Goal: Information Seeking & Learning: Learn about a topic

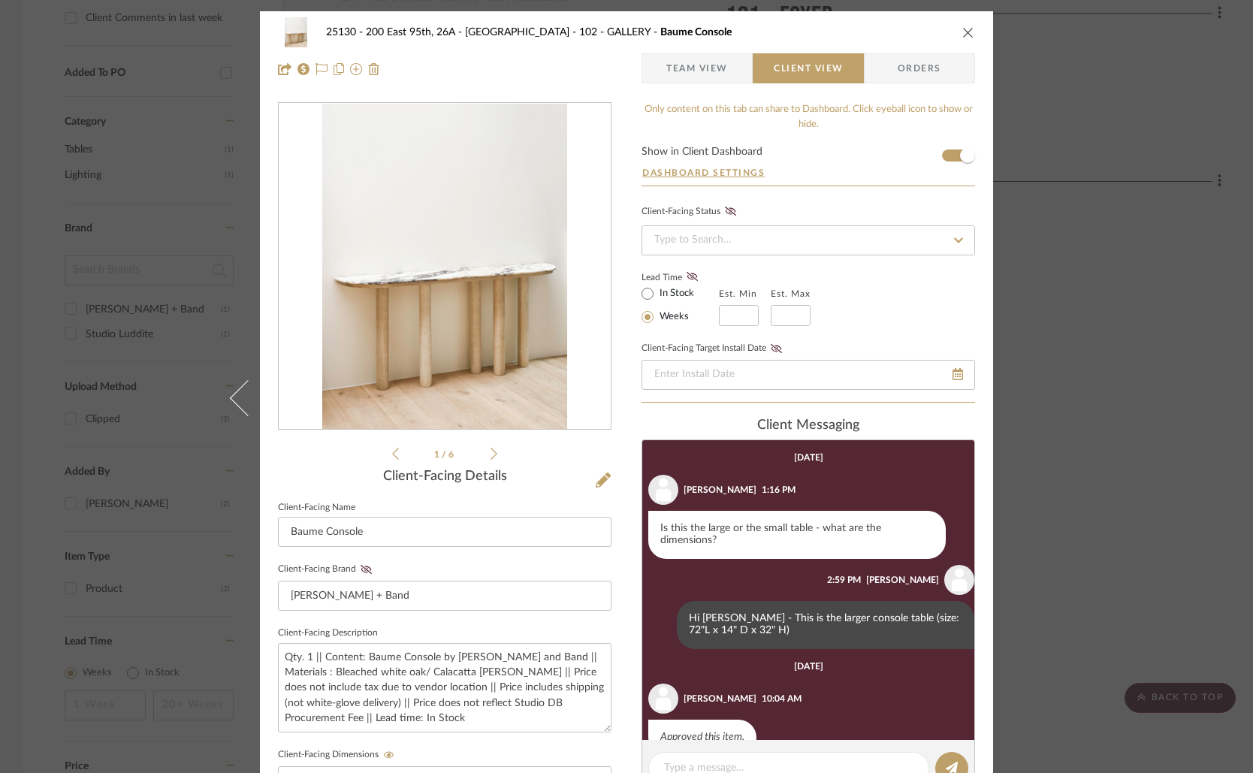
scroll to position [541, 0]
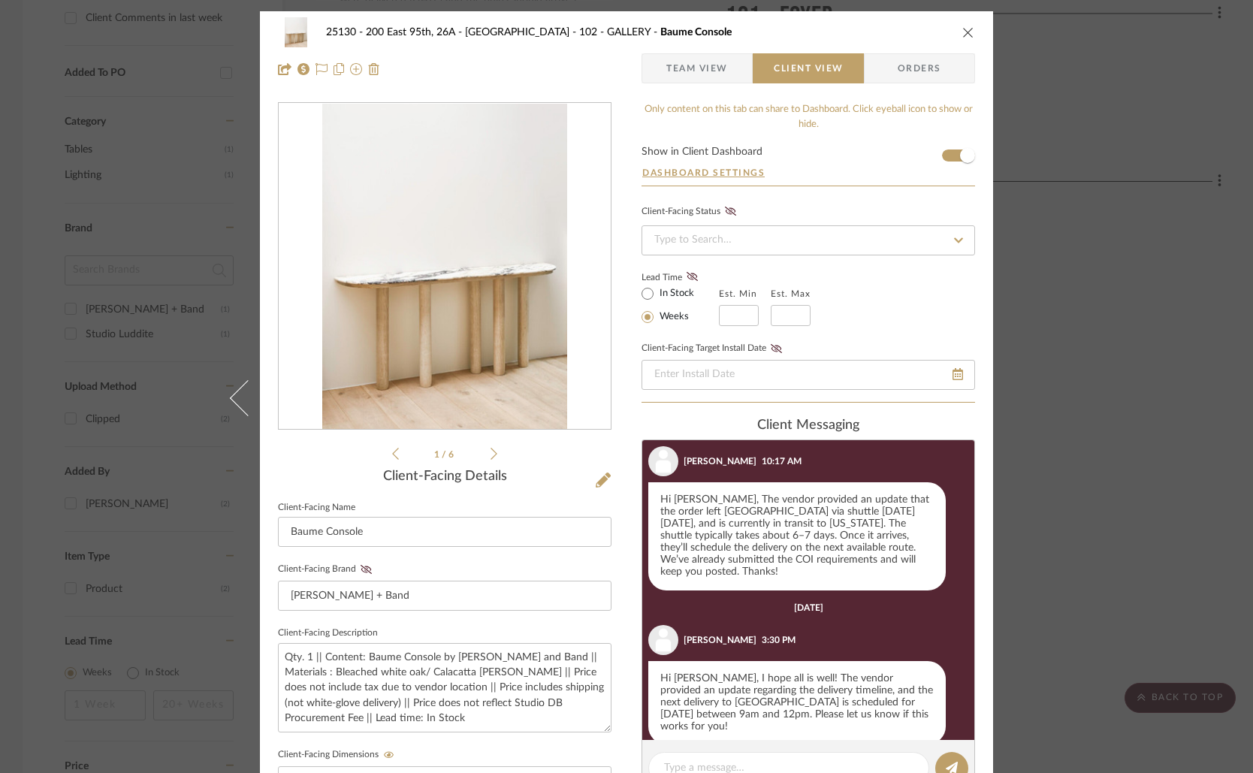
click at [1183, 301] on div "25130 - 200 East 95th, 26A - Kosheleva 102 - GALLERY Baume Console Team View Cl…" at bounding box center [626, 386] width 1253 height 773
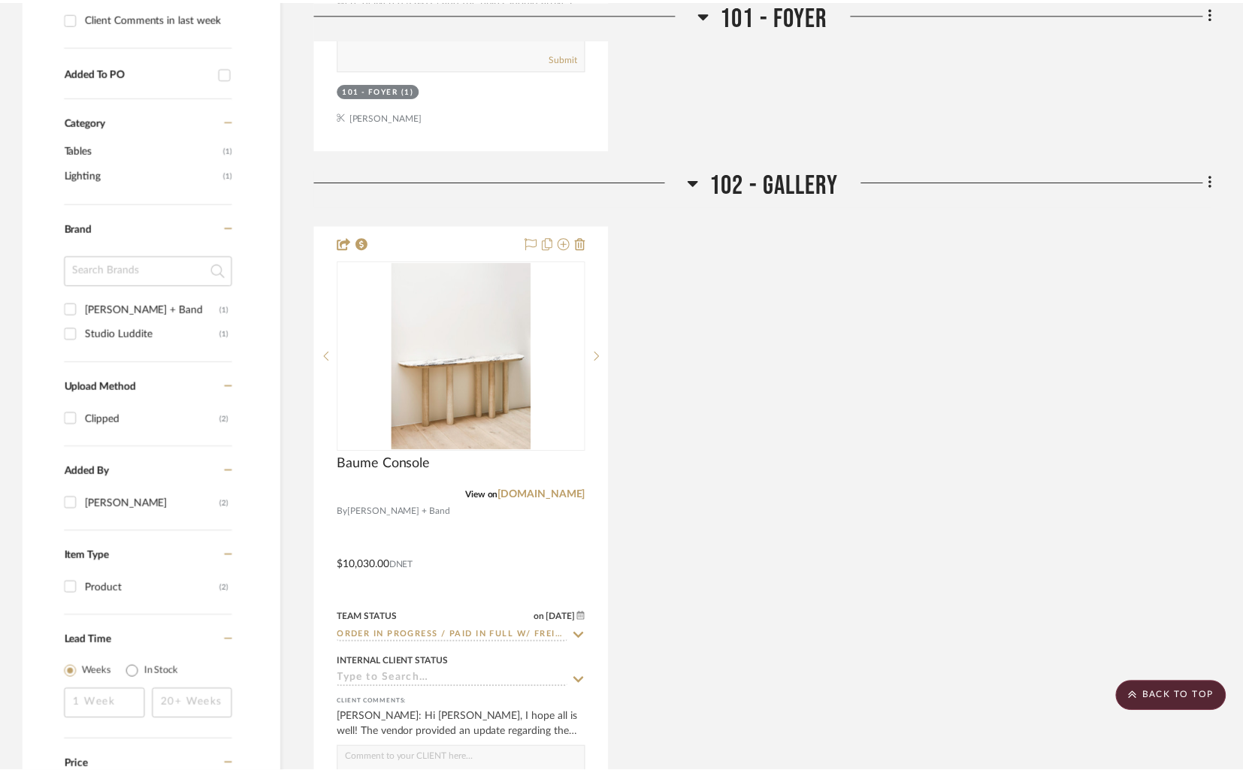
scroll to position [985, 0]
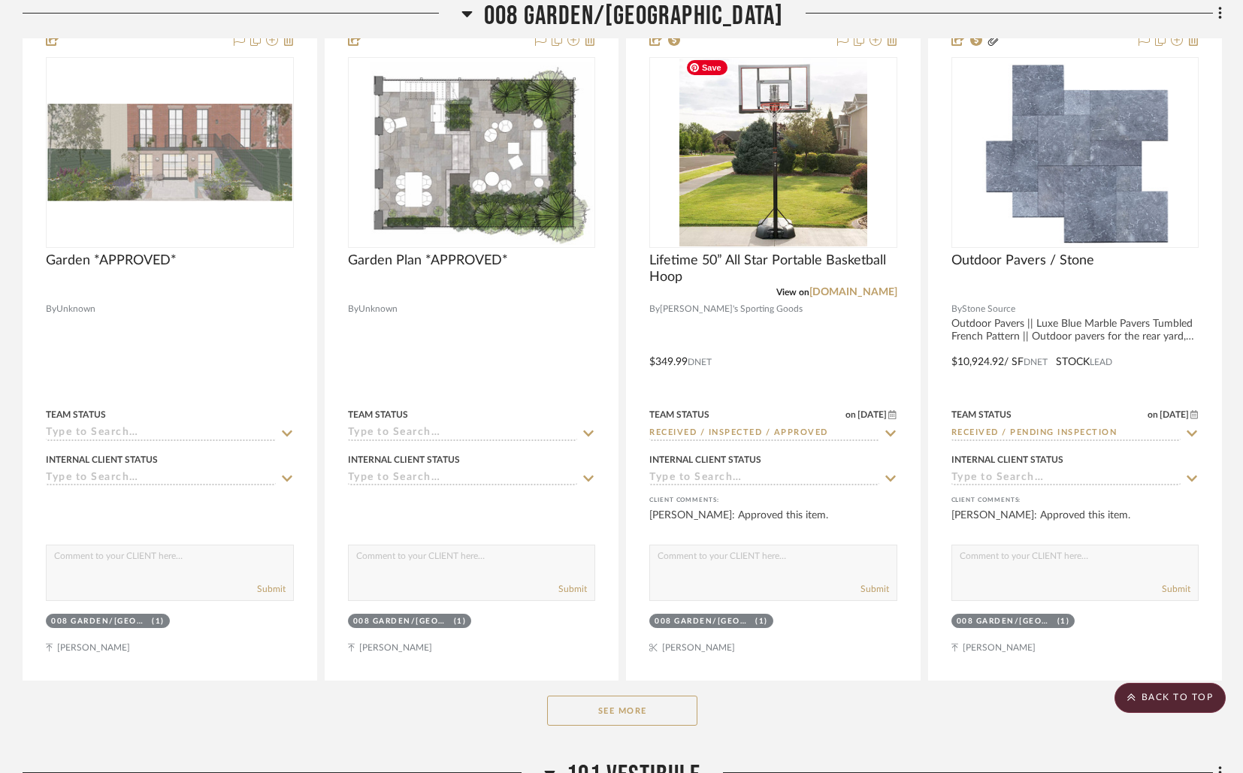
scroll to position [7674, 0]
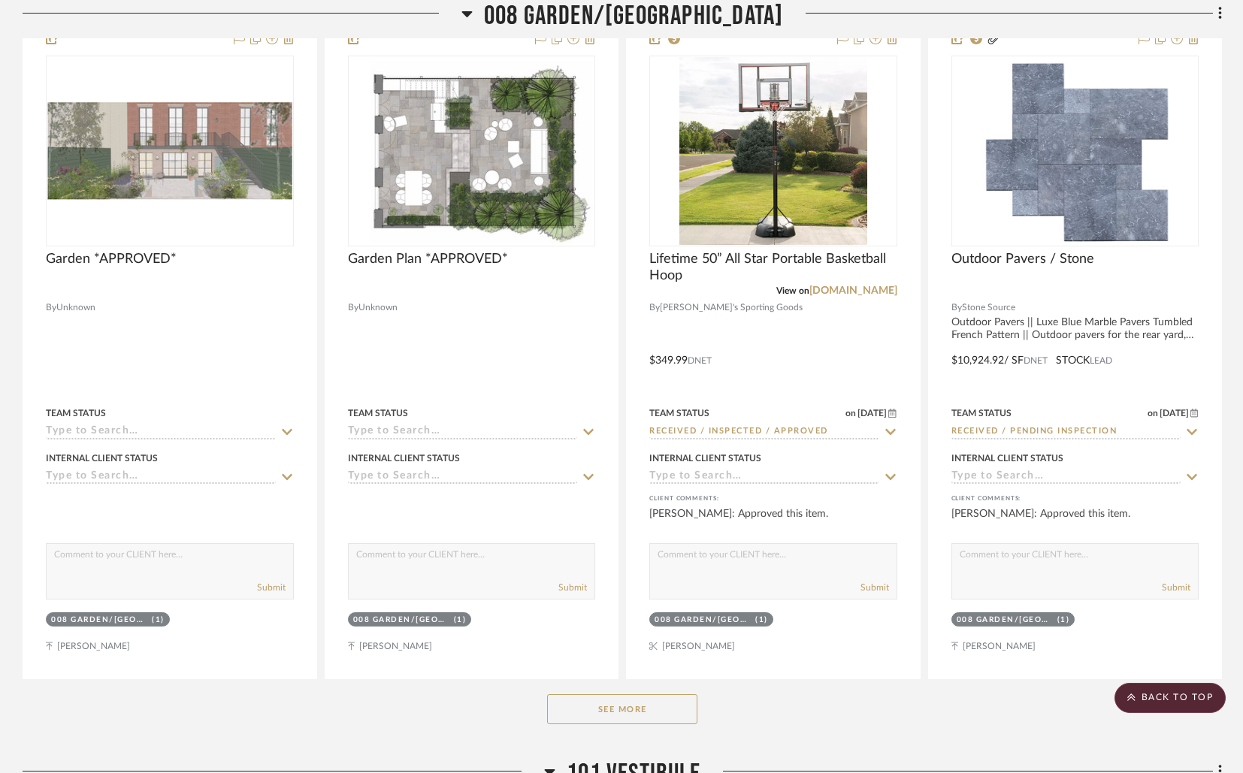
click at [657, 694] on button "See More" at bounding box center [622, 709] width 150 height 30
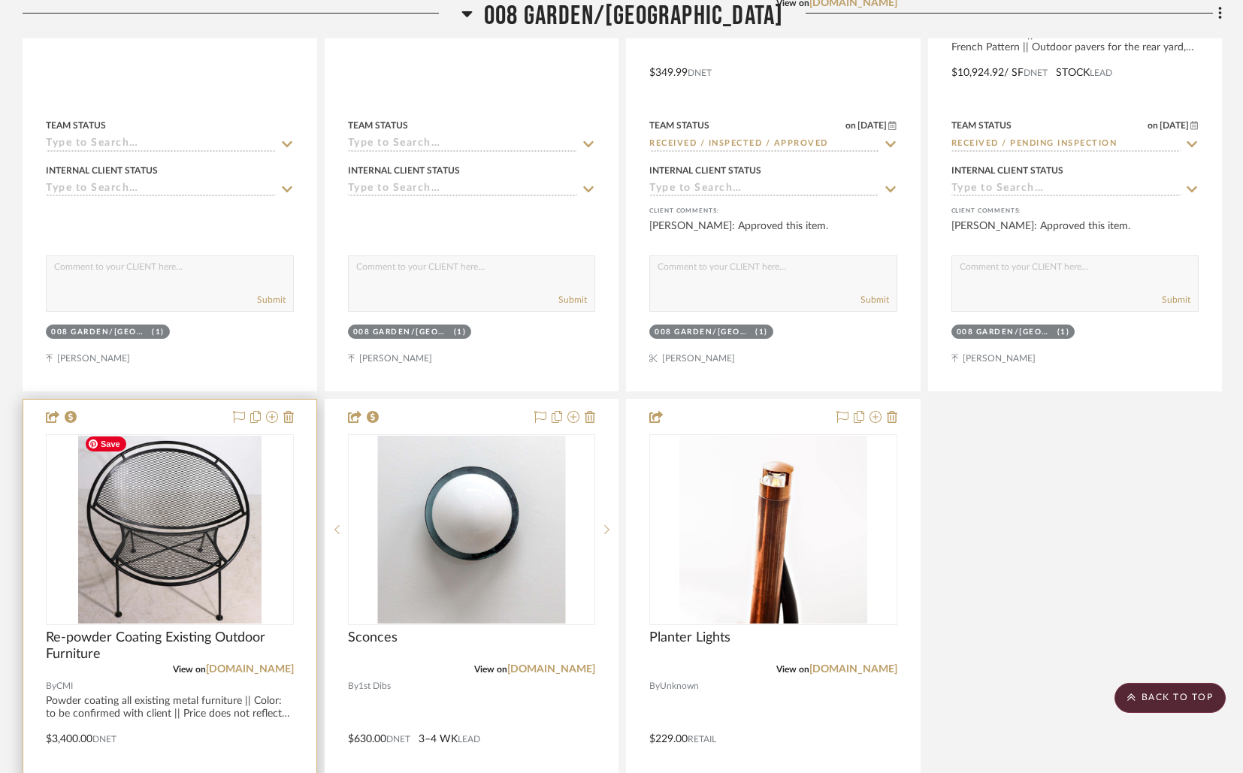
scroll to position [7966, 0]
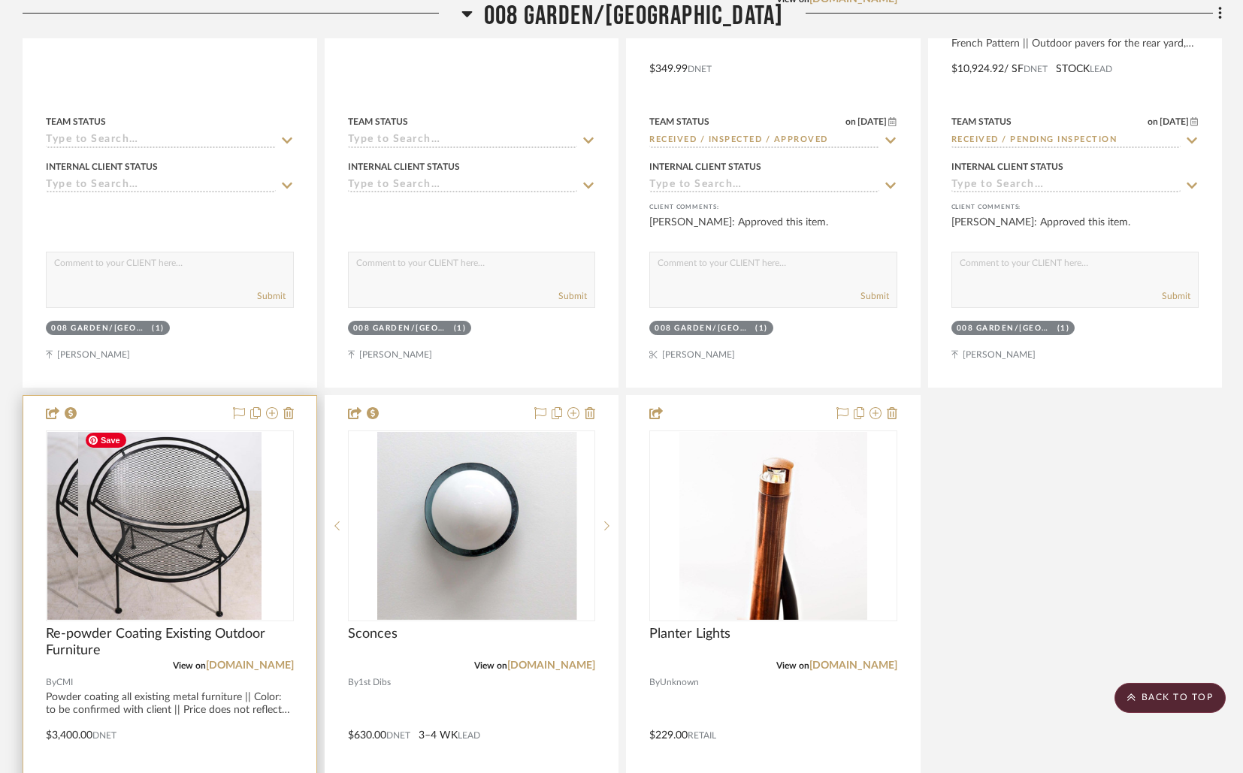
click at [144, 559] on div at bounding box center [170, 526] width 248 height 191
click at [250, 506] on img "0" at bounding box center [169, 526] width 183 height 188
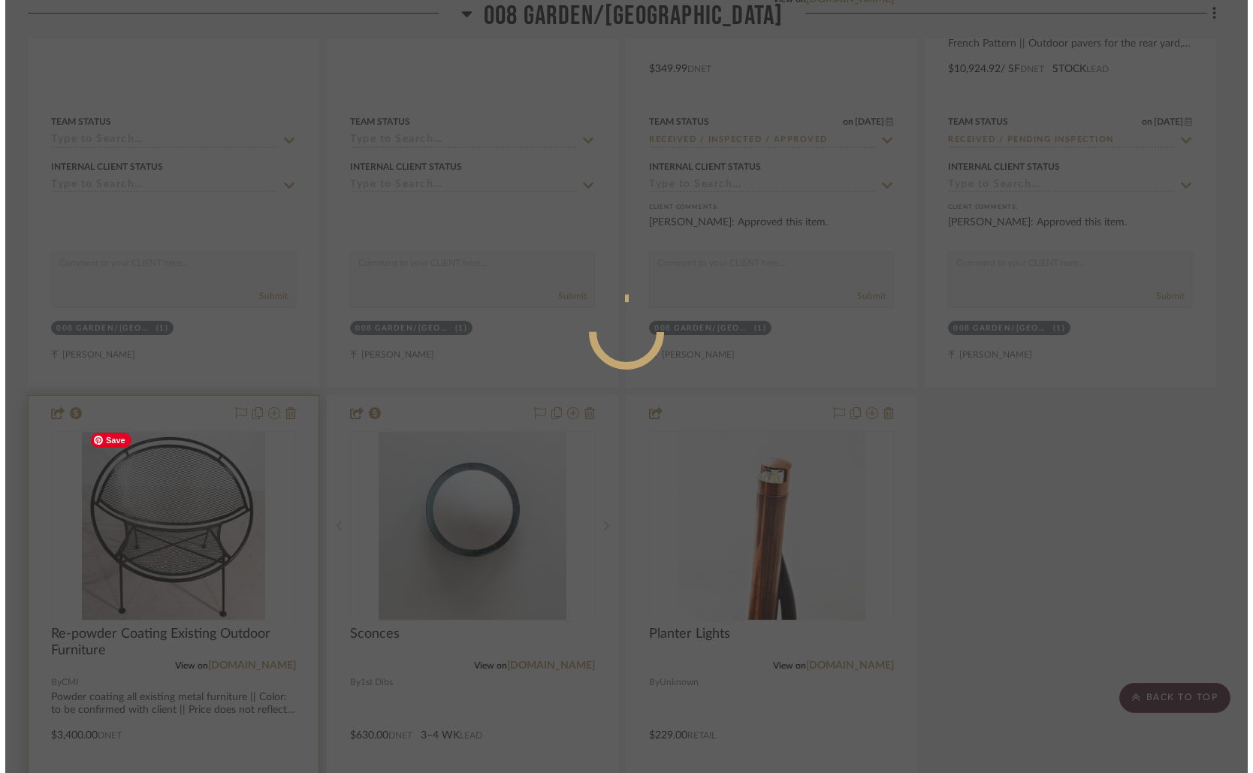
scroll to position [0, 0]
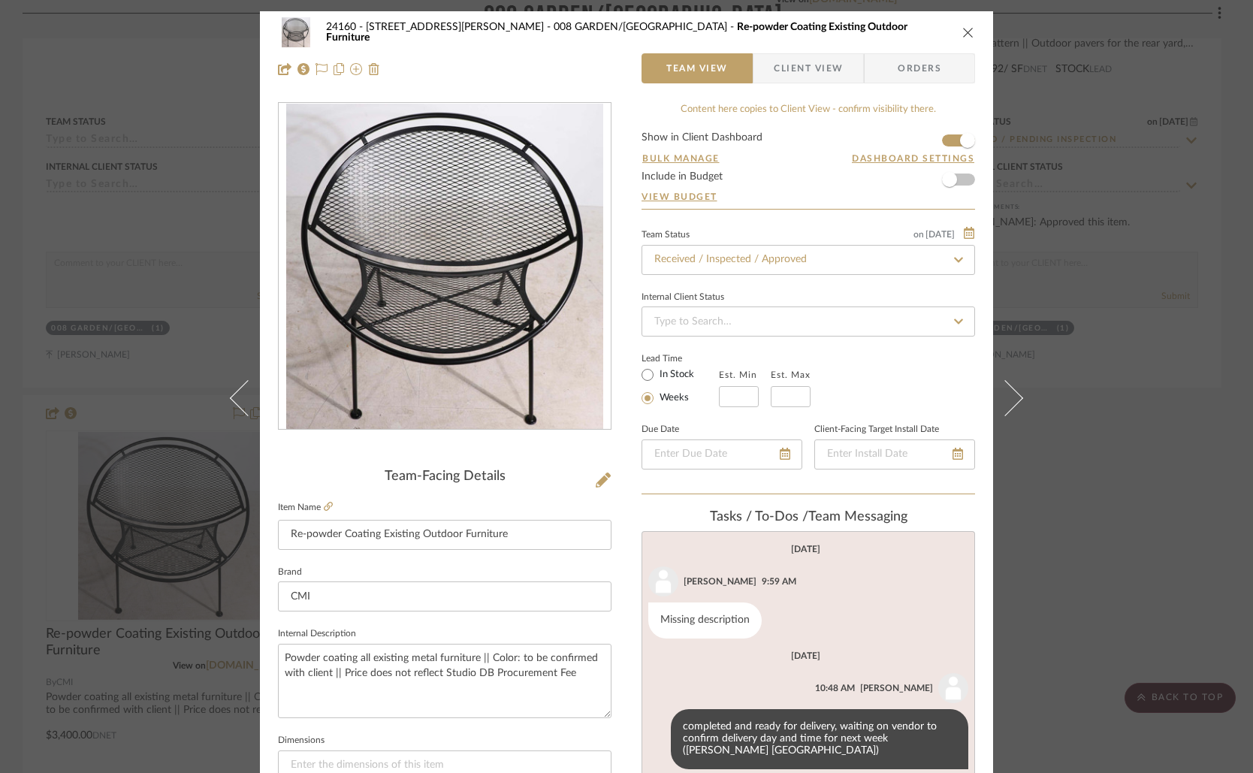
click at [1122, 182] on div "24160 - 214 E 18th Street - Satow Elliot 008 GARDEN/TERRACE Re-powder Coating E…" at bounding box center [626, 386] width 1253 height 773
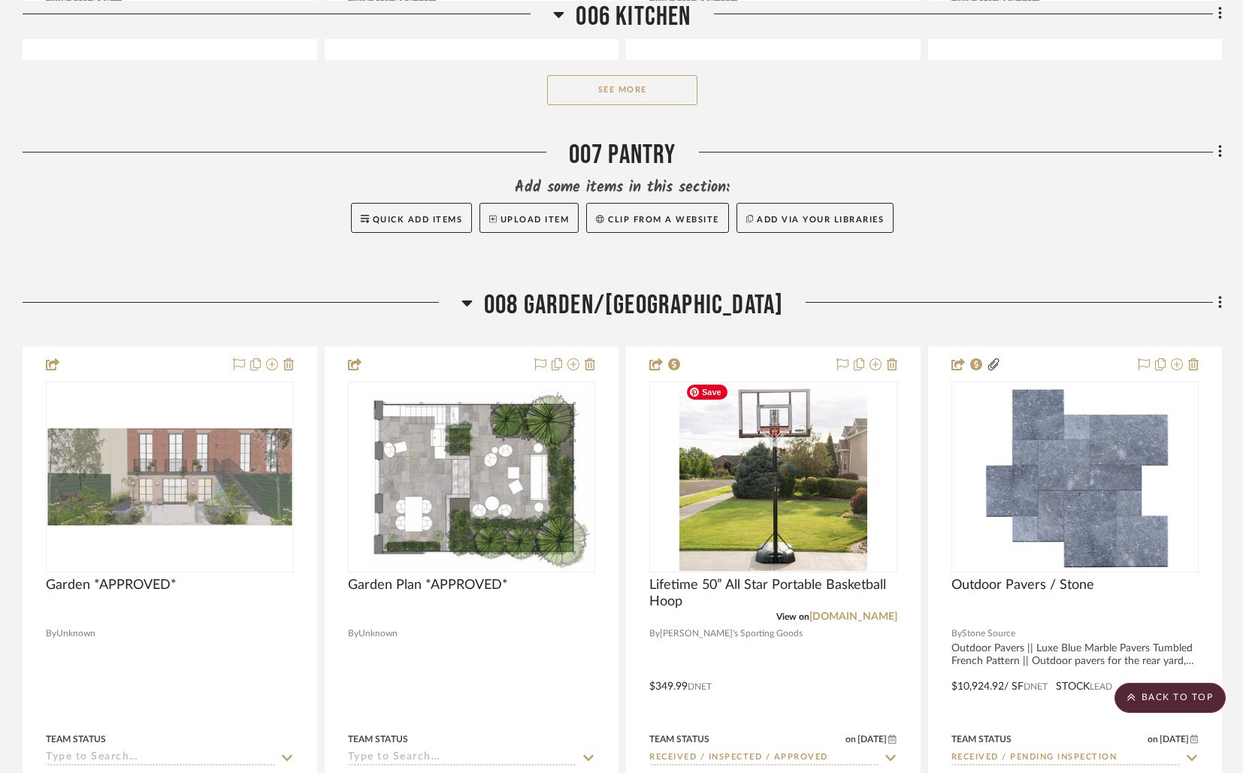
scroll to position [7614, 0]
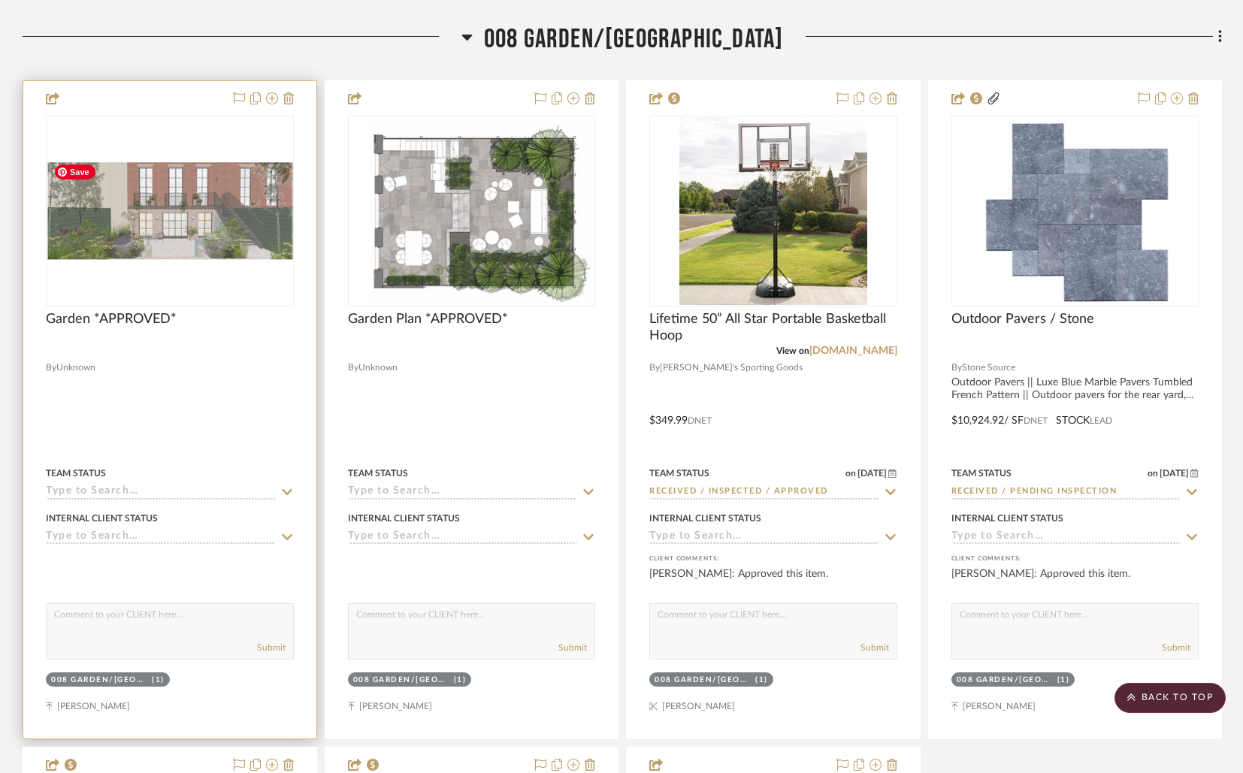
click at [219, 246] on div at bounding box center [170, 211] width 248 height 191
